Goal: Navigation & Orientation: Find specific page/section

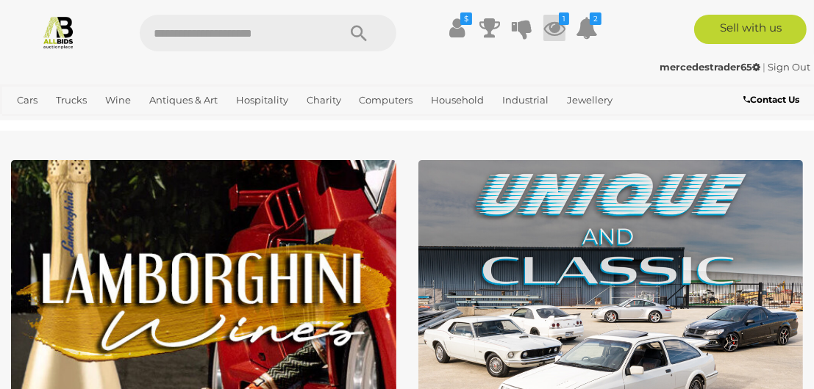
click at [548, 30] on icon at bounding box center [554, 28] width 22 height 26
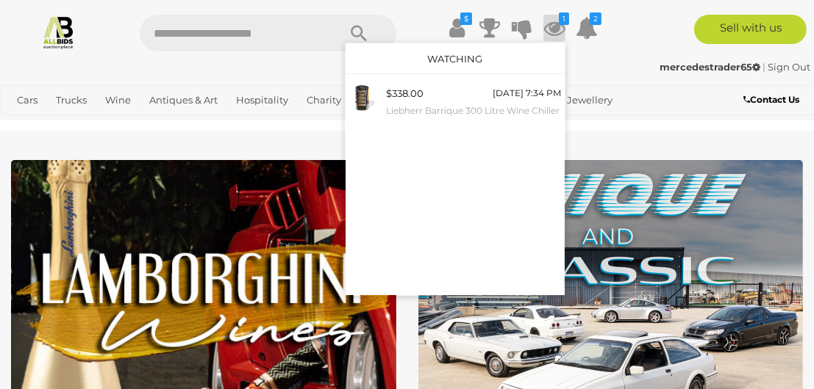
click at [548, 30] on icon at bounding box center [554, 28] width 22 height 26
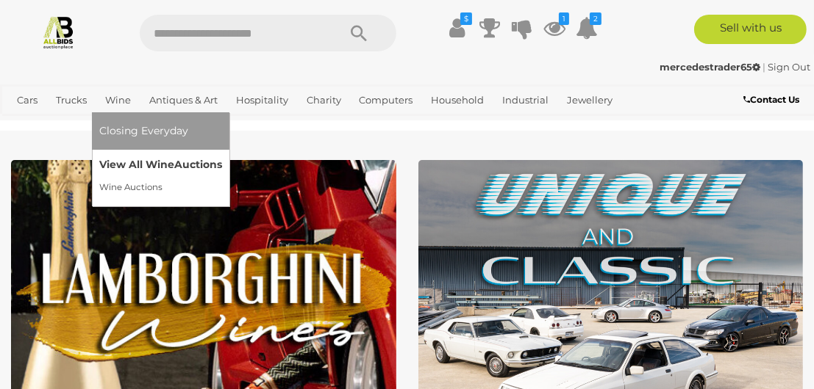
click at [121, 162] on link "View All Wine Auctions" at bounding box center [160, 165] width 123 height 23
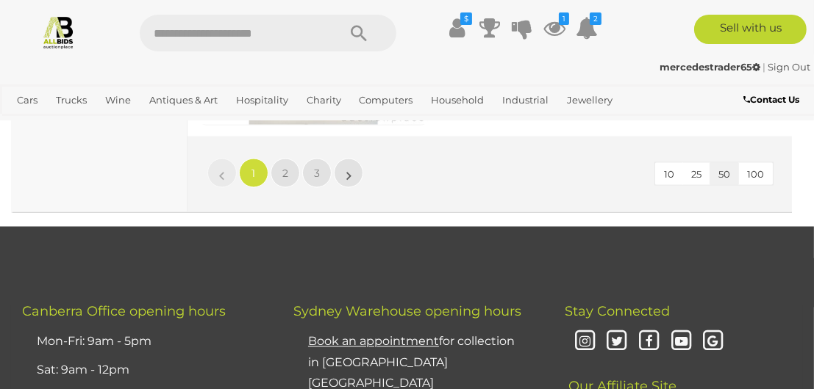
scroll to position [12905, 0]
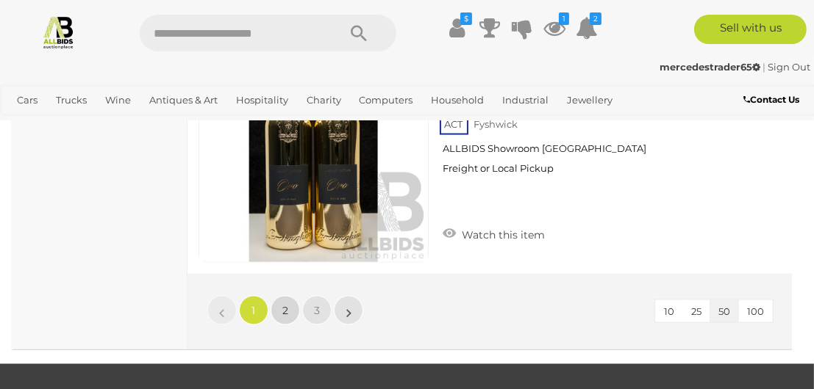
click at [282, 304] on span "2" at bounding box center [285, 310] width 6 height 13
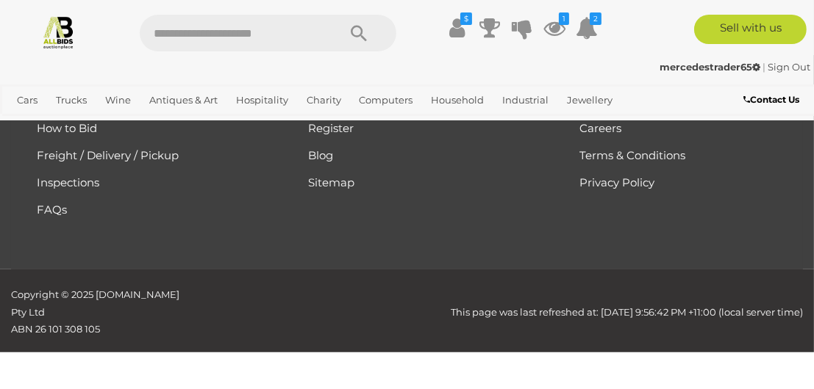
scroll to position [282, 0]
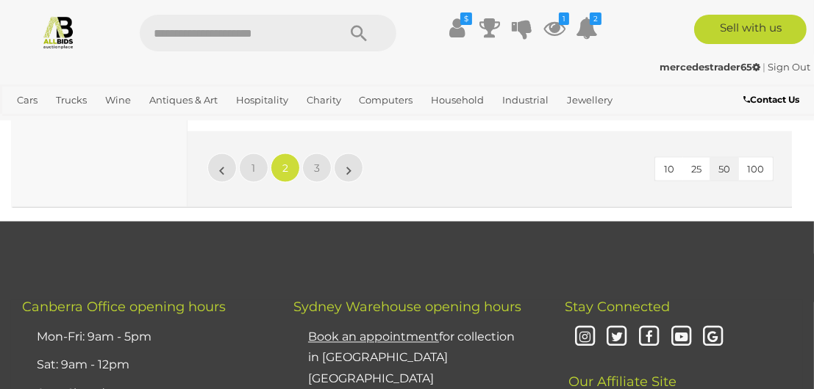
scroll to position [12991, 0]
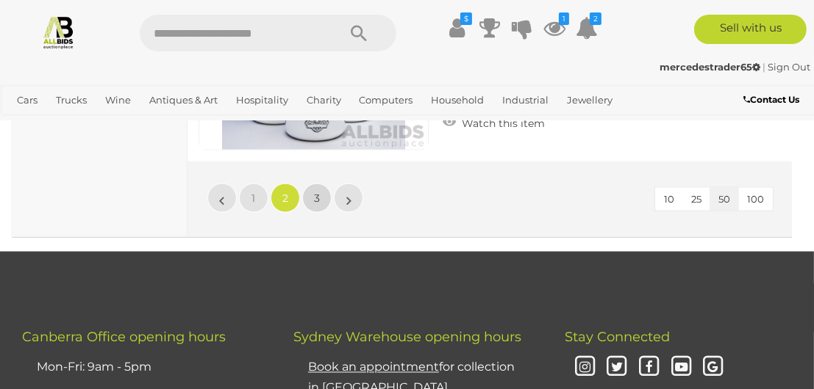
click at [318, 192] on span "3" at bounding box center [317, 198] width 6 height 13
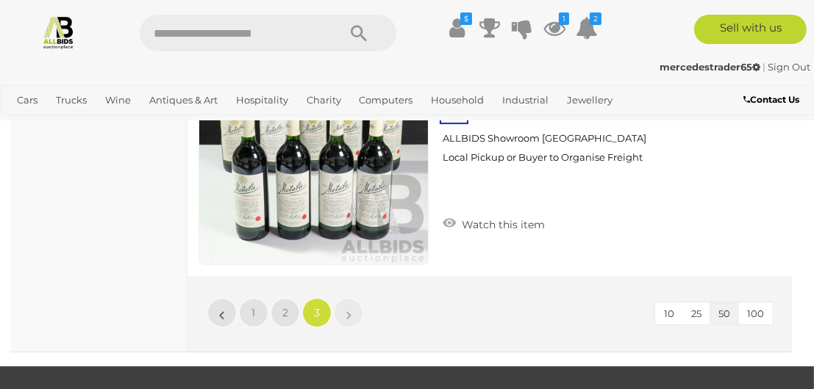
scroll to position [4507, 0]
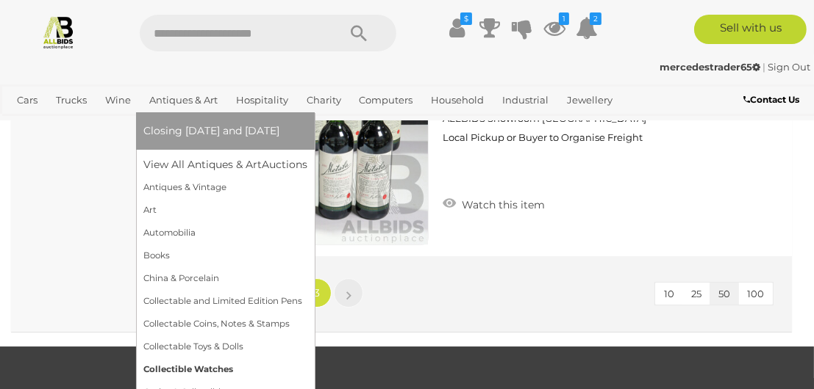
click at [202, 371] on link "Collectible Watches" at bounding box center [225, 370] width 164 height 23
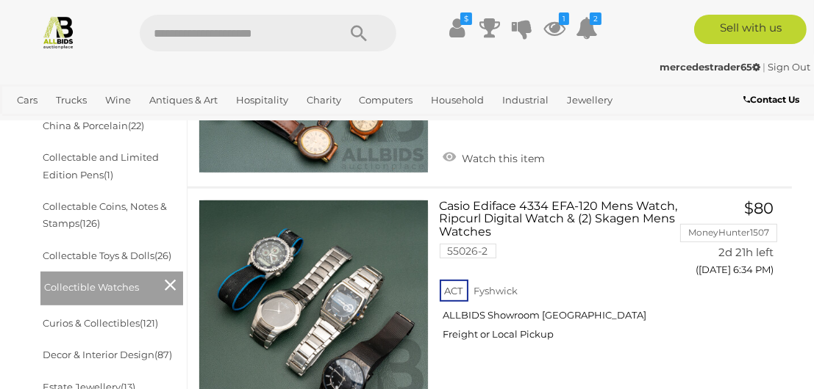
scroll to position [597, 0]
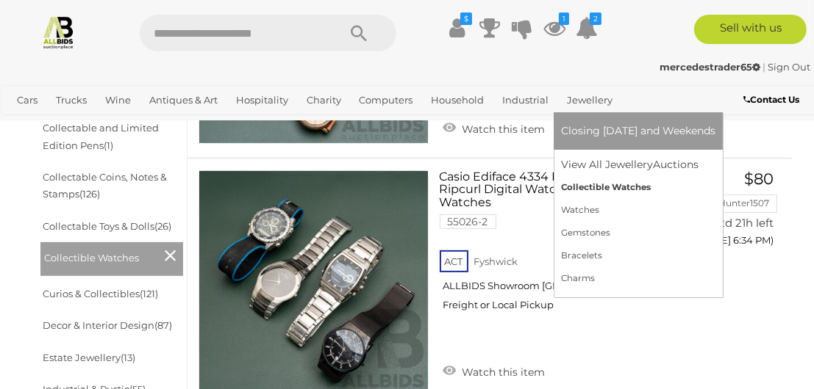
click at [589, 183] on link "Collectible Watches" at bounding box center [638, 187] width 154 height 23
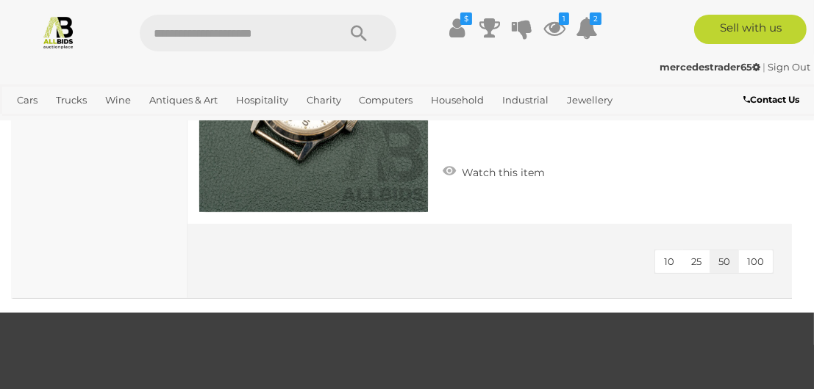
scroll to position [882, 0]
